Goal: Transaction & Acquisition: Purchase product/service

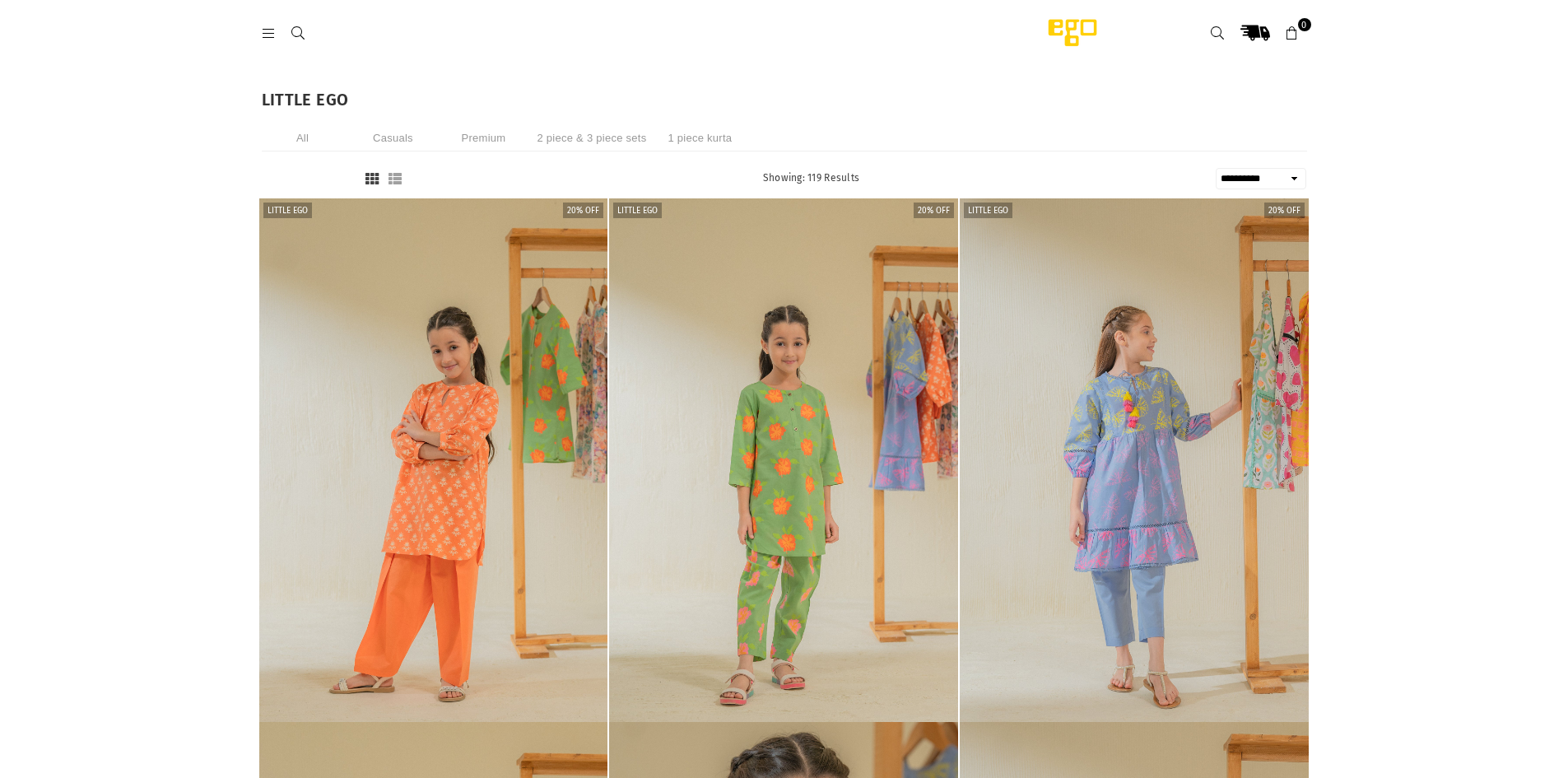
select select "**********"
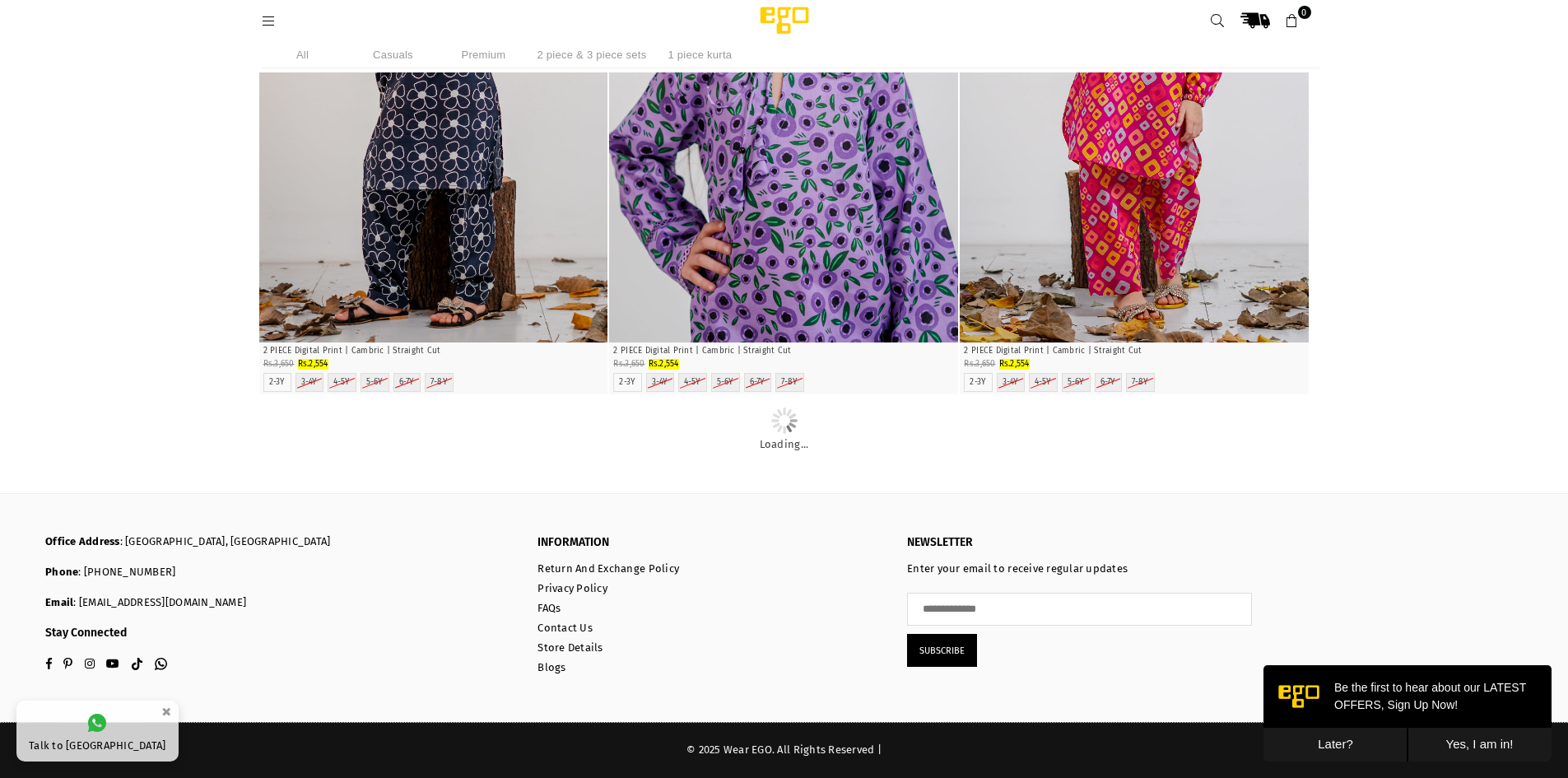
scroll to position [16873, 0]
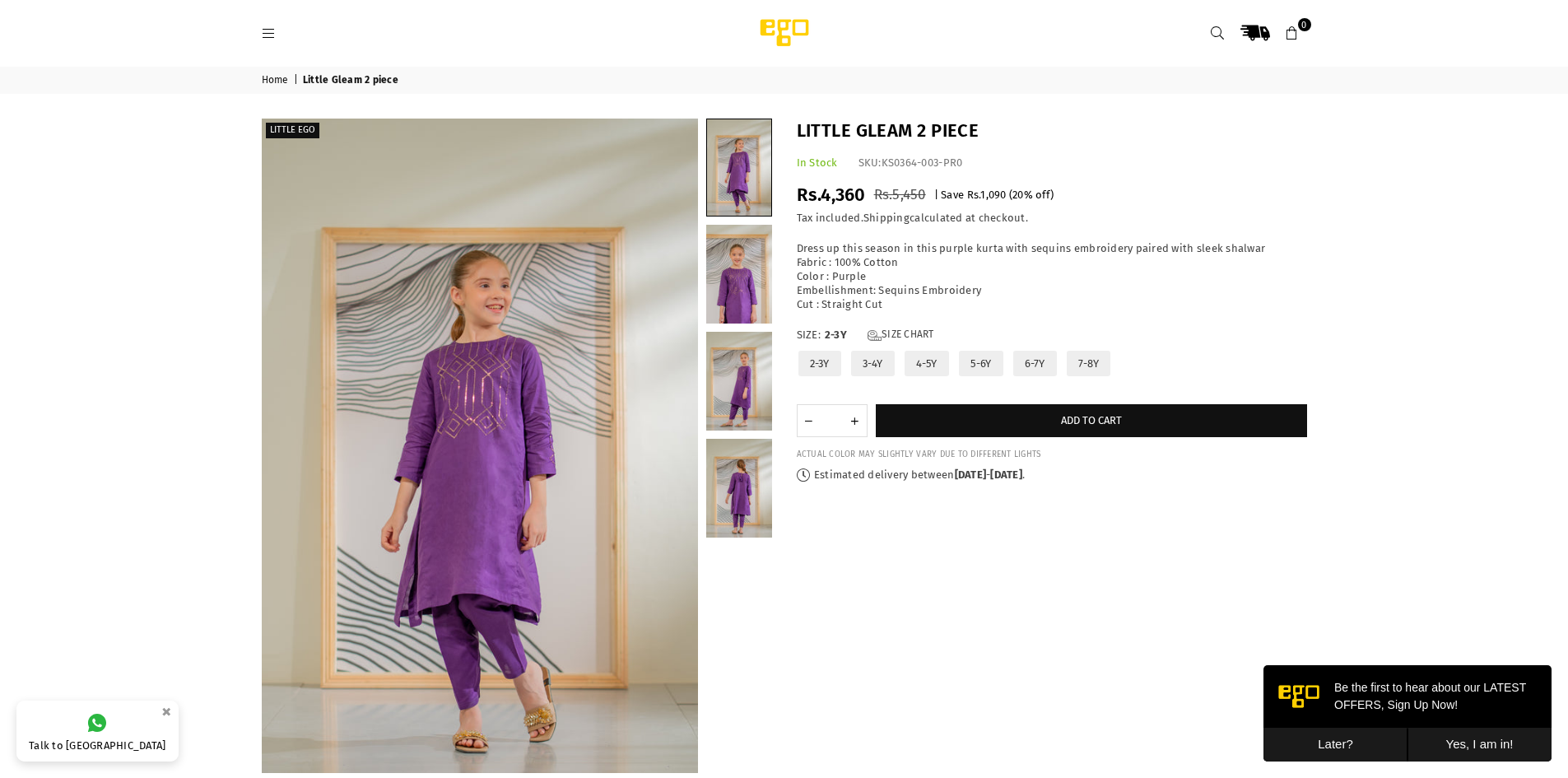
click at [931, 263] on p "Dress up this season in this purple kurta with sequins embroidery paired with s…" at bounding box center [1052, 276] width 511 height 69
click at [739, 361] on link at bounding box center [739, 381] width 66 height 99
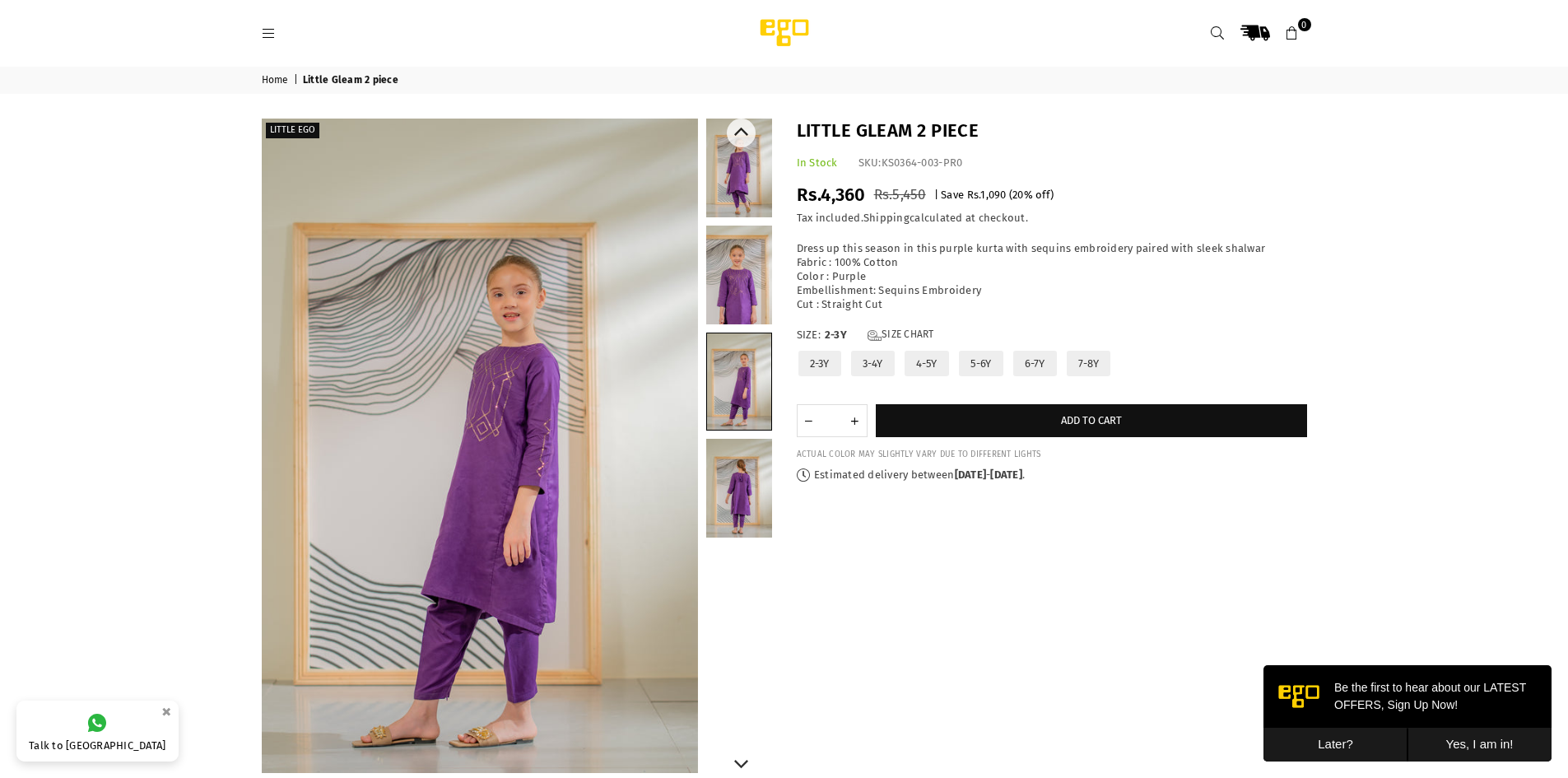
click at [730, 289] on link at bounding box center [739, 275] width 66 height 99
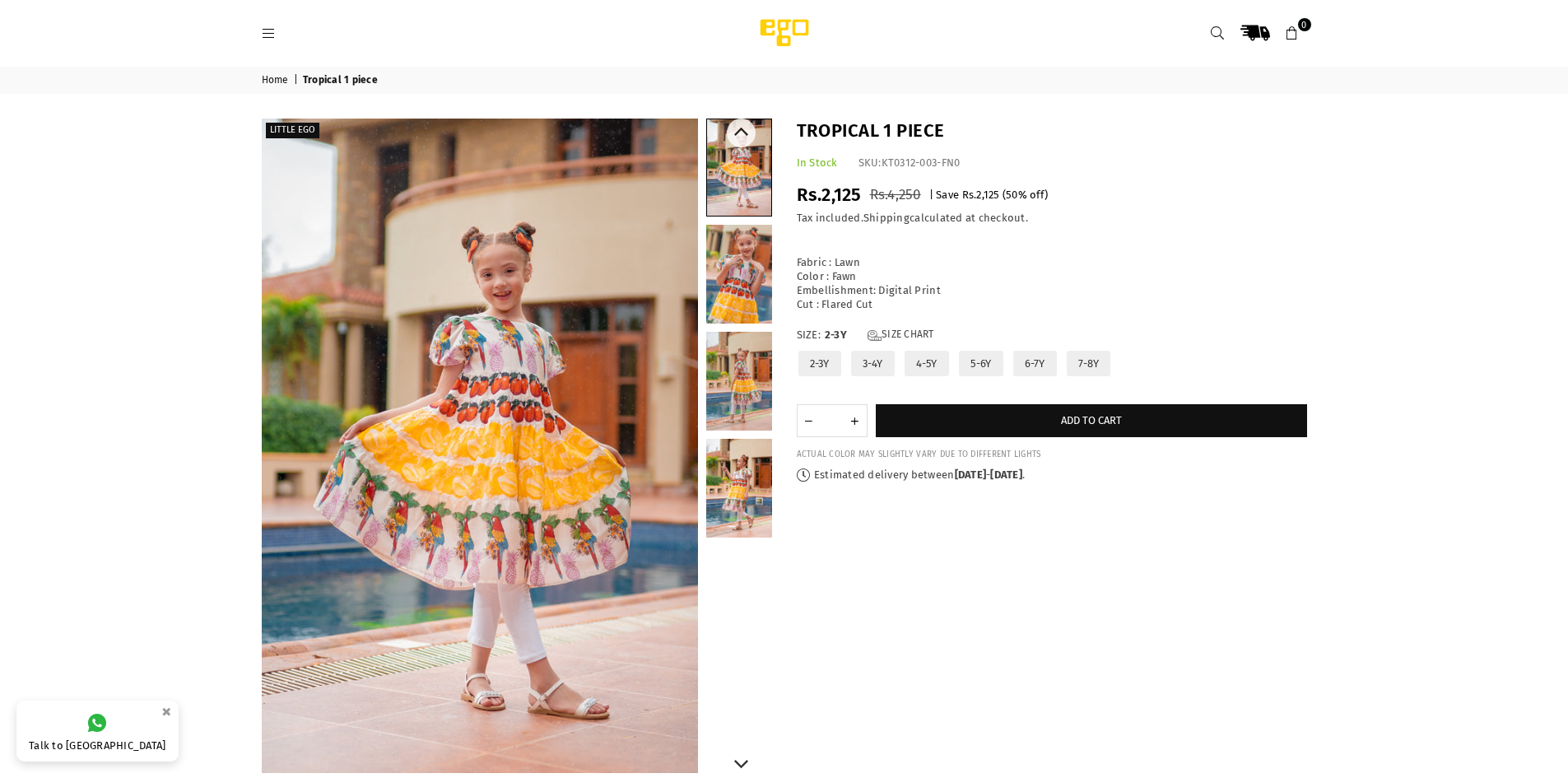
click at [728, 265] on link at bounding box center [739, 274] width 66 height 99
